Goal: Check status

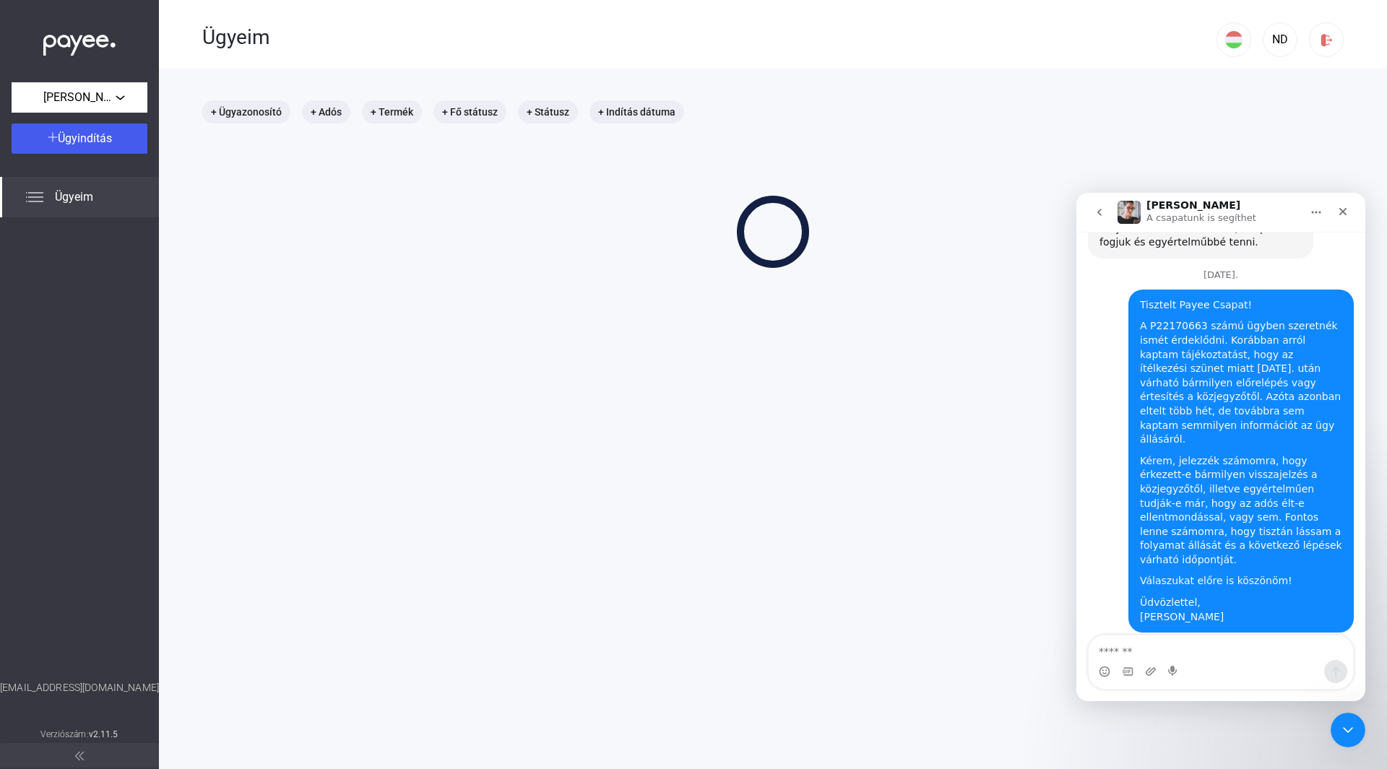
scroll to position [1321, 0]
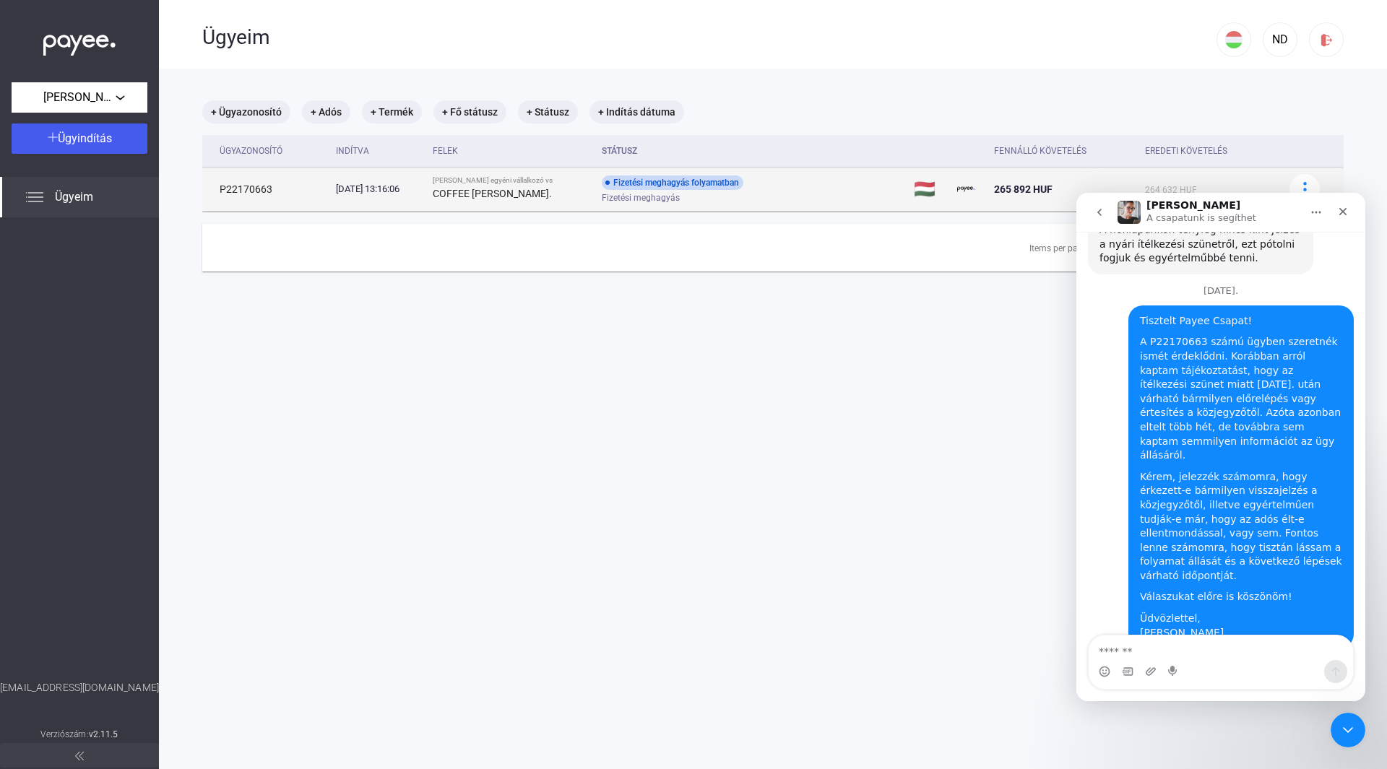
click at [813, 191] on div "Fizetési meghagyás folyamatban Fizetési meghagyás" at bounding box center [717, 190] width 230 height 28
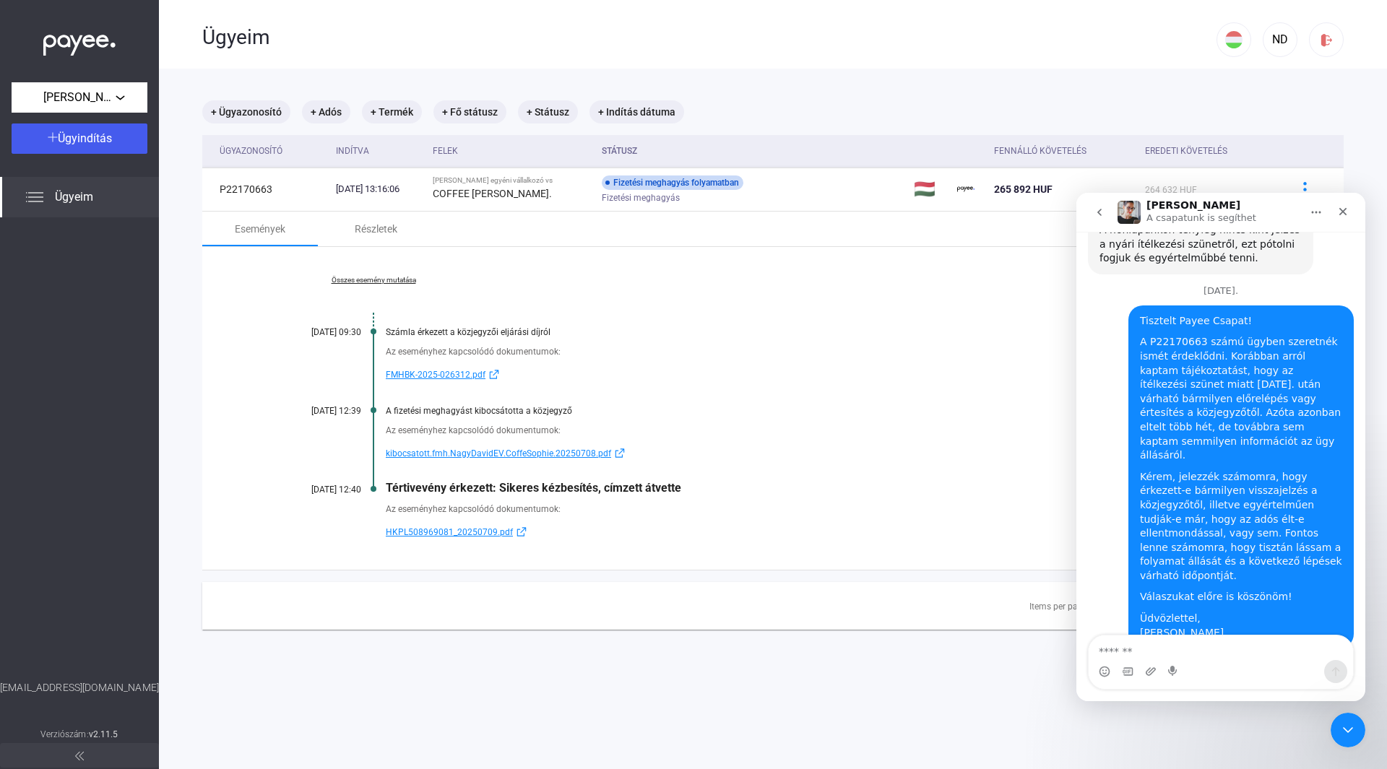
drag, startPoint x: 1110, startPoint y: 516, endPoint x: 1279, endPoint y: 578, distance: 179.4
click at [1279, 688] on div "Kedves Ügyfelünk! Sajnos még nem kaptunk választ a közjegyzőtől. Még nem tudjuk…" at bounding box center [1201, 741] width 202 height 106
click at [1227, 710] on div "Sajnos még nem kaptunk választ a közjegyzőtől. Még nem tudjuk, hogy élt-e ellen…" at bounding box center [1201, 752] width 202 height 85
drag, startPoint x: 1164, startPoint y: 538, endPoint x: 1269, endPoint y: 586, distance: 115.1
click at [1269, 710] on div "Sajnos még nem kaptunk választ a közjegyzőtől. Még nem tudjuk, hogy élt-e ellen…" at bounding box center [1201, 752] width 202 height 85
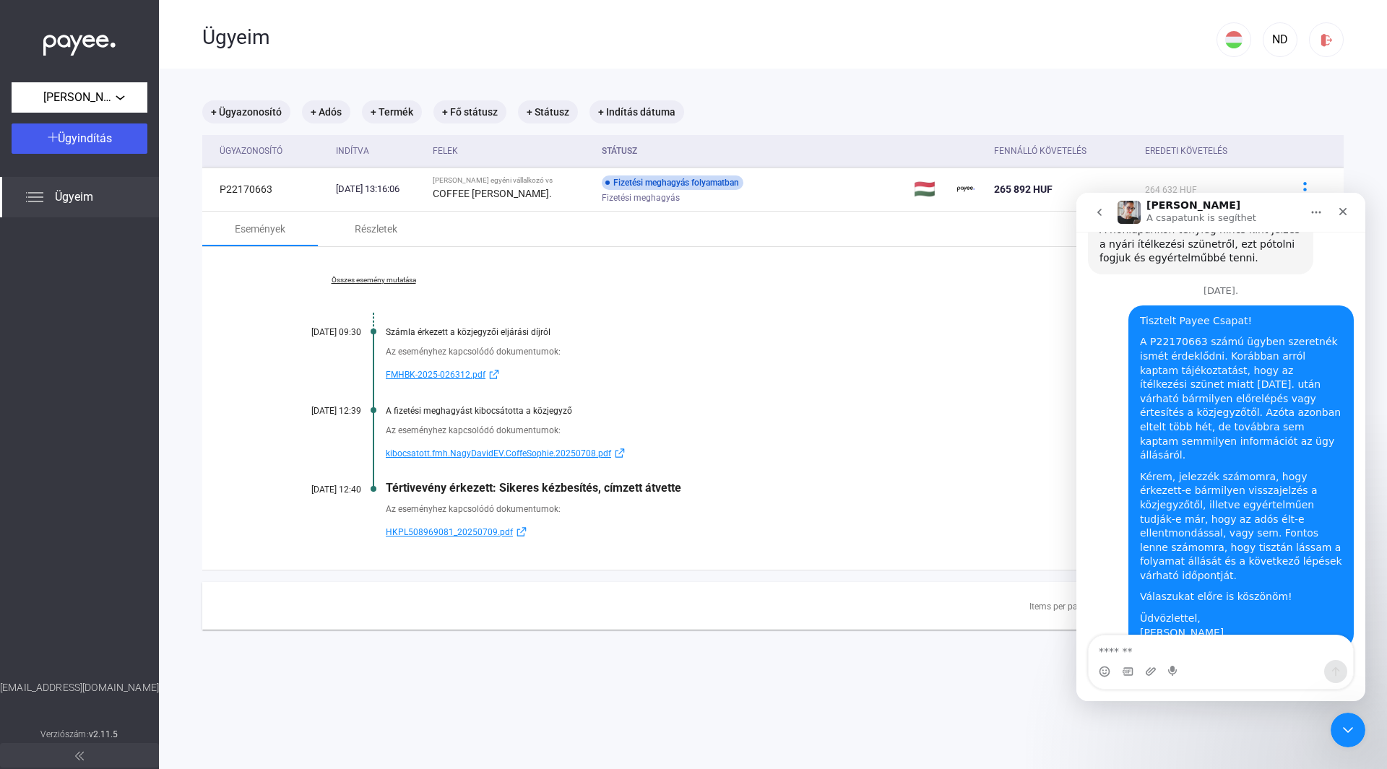
click at [1256, 710] on div "Sajnos még nem kaptunk választ a közjegyzőtől. Még nem tudjuk, hogy élt-e ellen…" at bounding box center [1201, 752] width 202 height 85
drag, startPoint x: 314, startPoint y: 487, endPoint x: 571, endPoint y: 512, distance: 258.4
click at [571, 512] on div "Összes esemény mutatása [DATE] 09:30 Számla érkezett a közjegyzői eljárási díjr…" at bounding box center [772, 408] width 1141 height 323
click at [571, 512] on div "Az eseményhez kapcsolódó dokumentumok:" at bounding box center [829, 509] width 886 height 14
drag, startPoint x: 571, startPoint y: 512, endPoint x: 275, endPoint y: 485, distance: 297.4
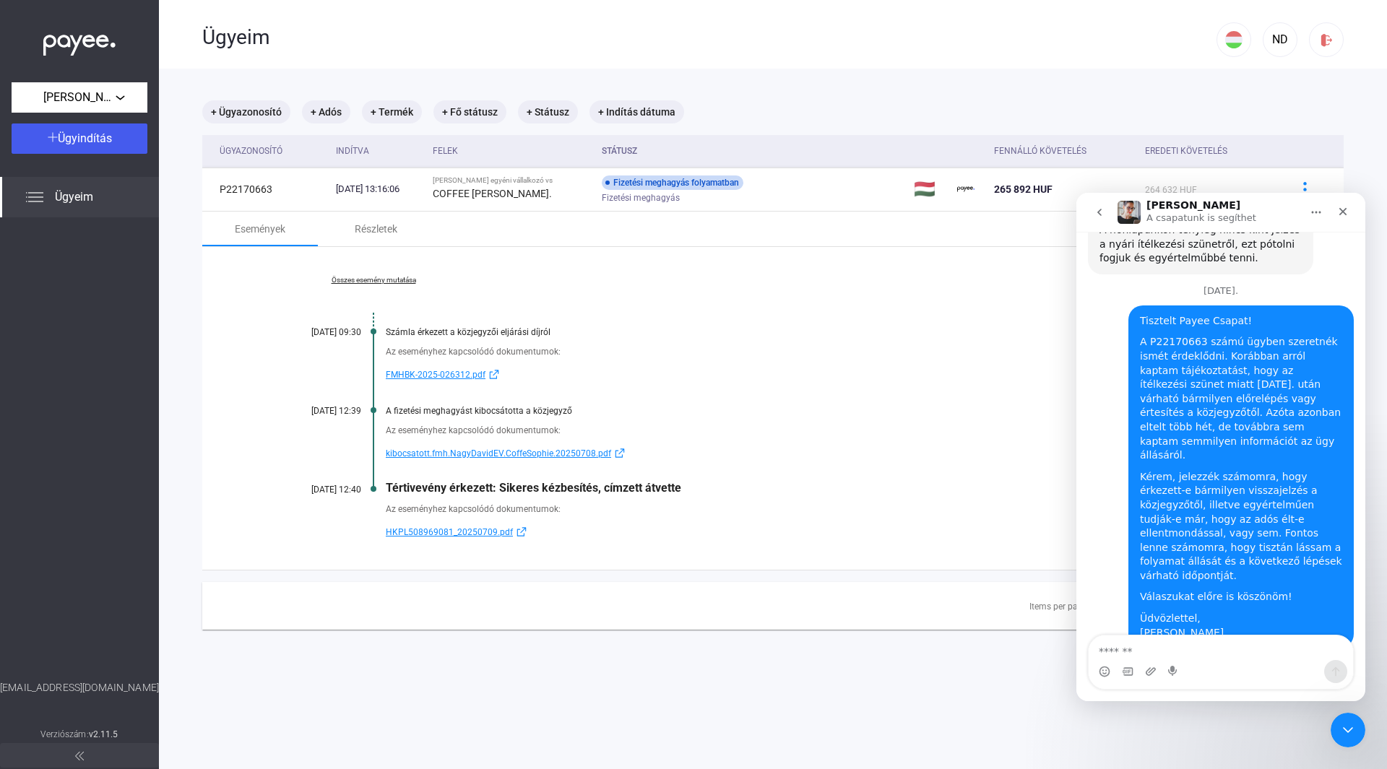
click at [275, 485] on div "Összes esemény mutatása [DATE] 09:30 Számla érkezett a közjegyzői eljárási díjr…" at bounding box center [772, 408] width 1141 height 323
click at [275, 485] on div "[DATE] 12:40" at bounding box center [318, 490] width 87 height 10
click at [298, 488] on div "[DATE] 12:40" at bounding box center [318, 490] width 87 height 10
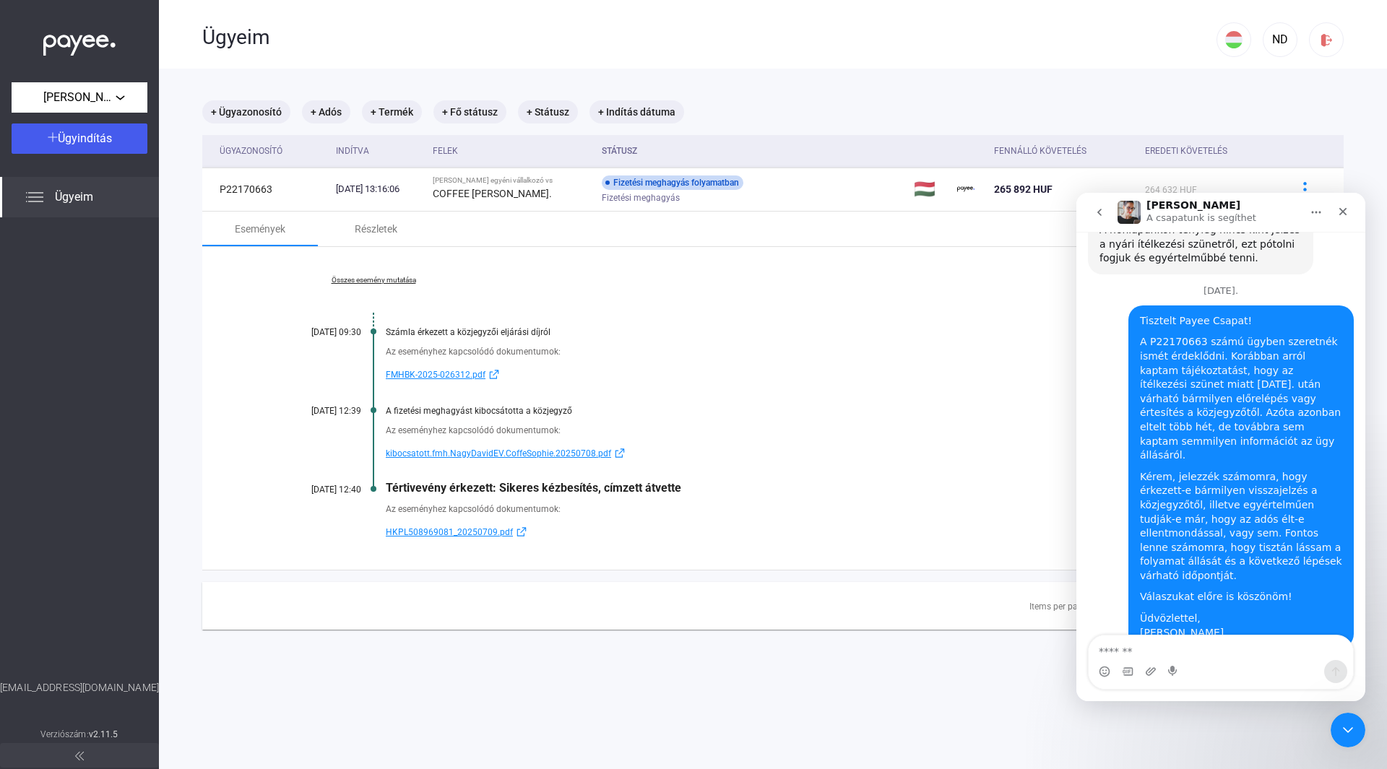
drag, startPoint x: 386, startPoint y: 486, endPoint x: 653, endPoint y: 514, distance: 268.0
click at [653, 514] on div "Összes esemény mutatása [DATE] 09:30 Számla érkezett a közjegyzői eljárási díjr…" at bounding box center [772, 408] width 1141 height 323
click at [653, 514] on div "Az eseményhez kapcsolódó dokumentumok:" at bounding box center [829, 509] width 886 height 14
drag, startPoint x: 579, startPoint y: 513, endPoint x: 279, endPoint y: 476, distance: 302.8
click at [279, 476] on div "Összes esemény mutatása [DATE] 09:30 Számla érkezett a közjegyzői eljárási díjr…" at bounding box center [772, 408] width 1141 height 323
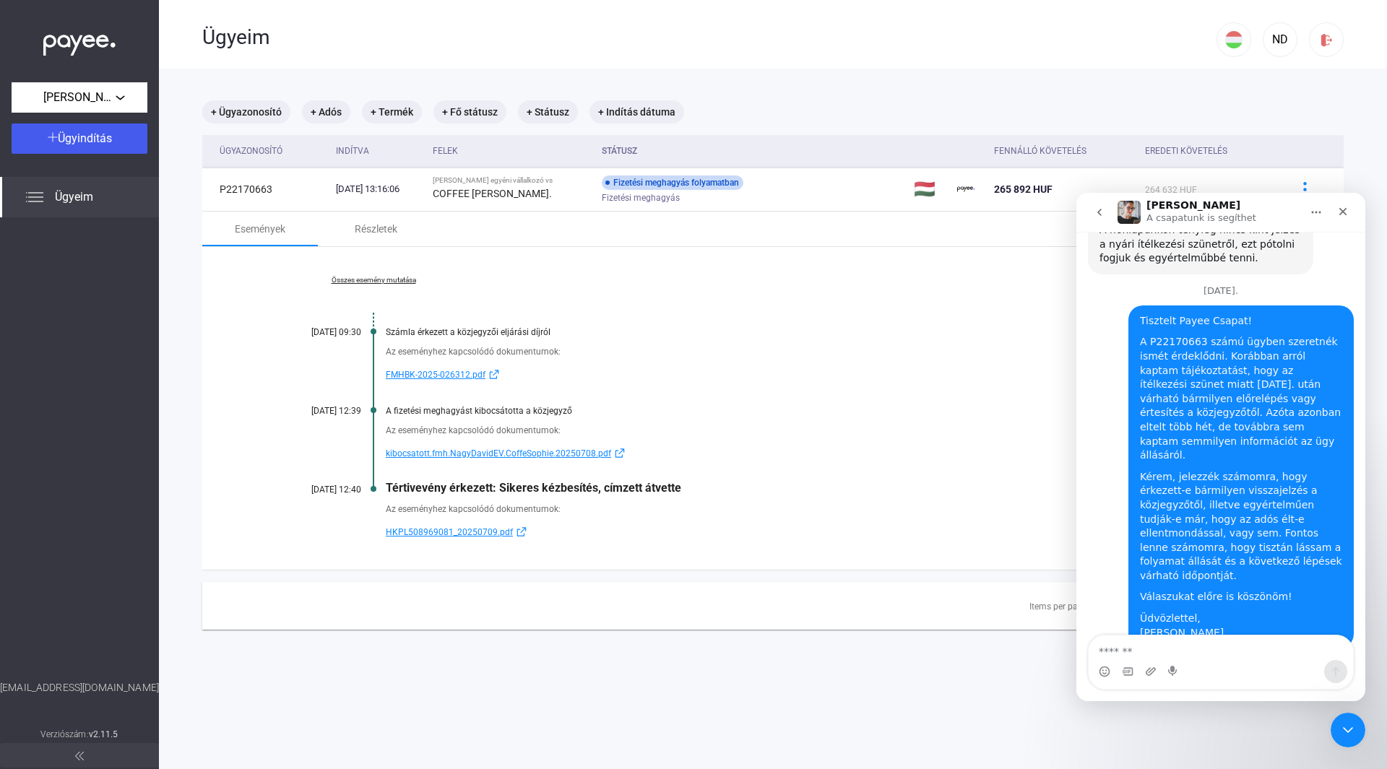
click at [443, 499] on div "Az eseményhez kapcsolódó dokumentumok: HKPL508969081_20250709.pdf" at bounding box center [773, 518] width 997 height 46
